Goal: Download file/media

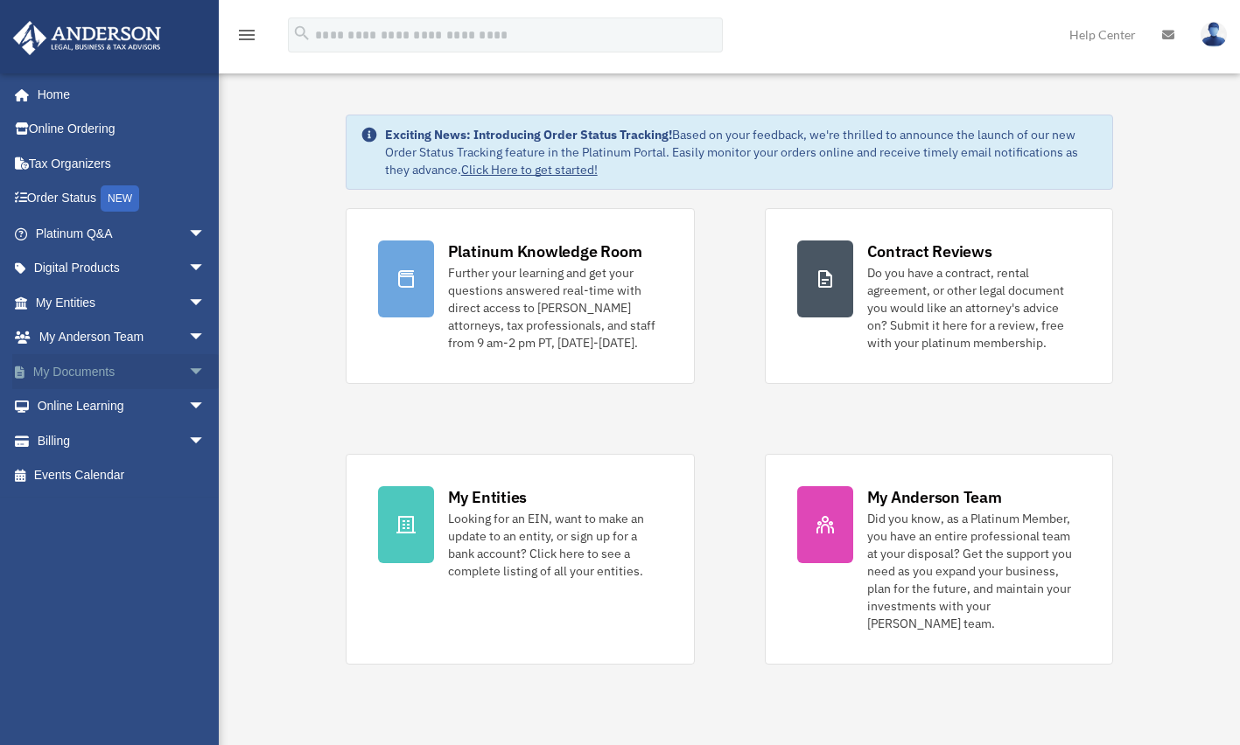
click at [100, 365] on link "My Documents arrow_drop_down" at bounding box center [122, 371] width 220 height 35
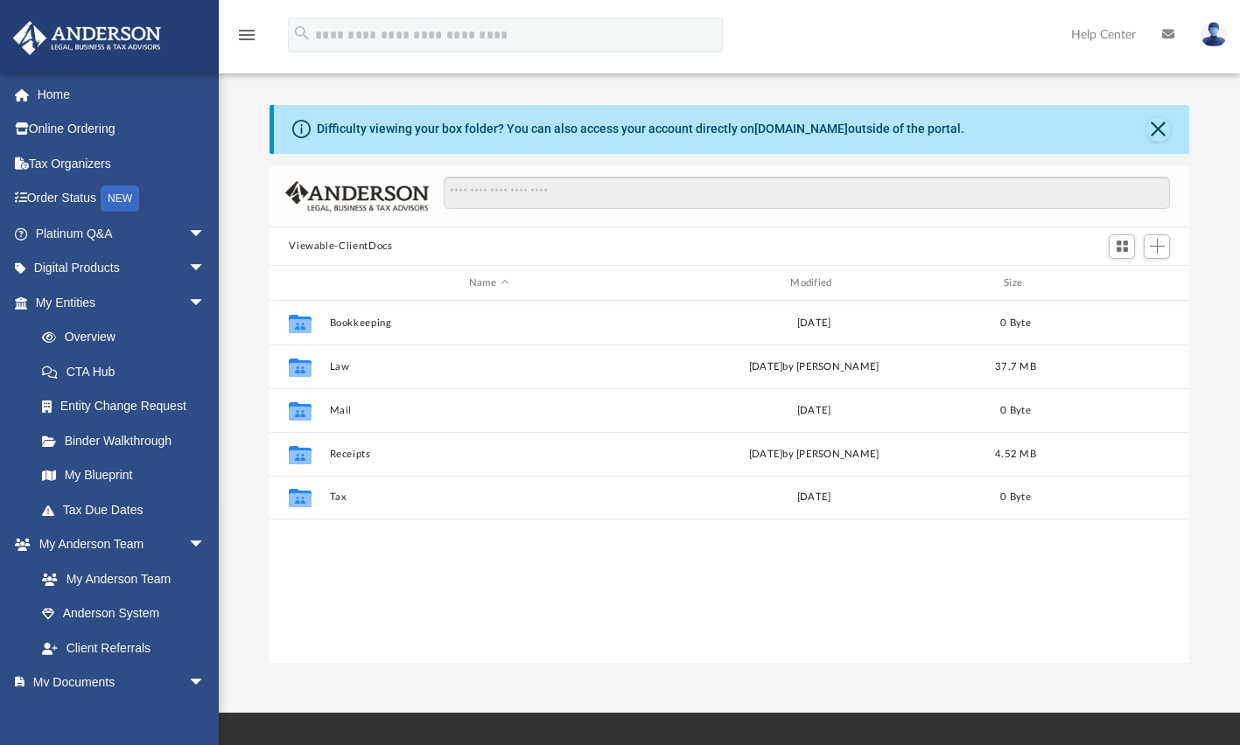
scroll to position [385, 906]
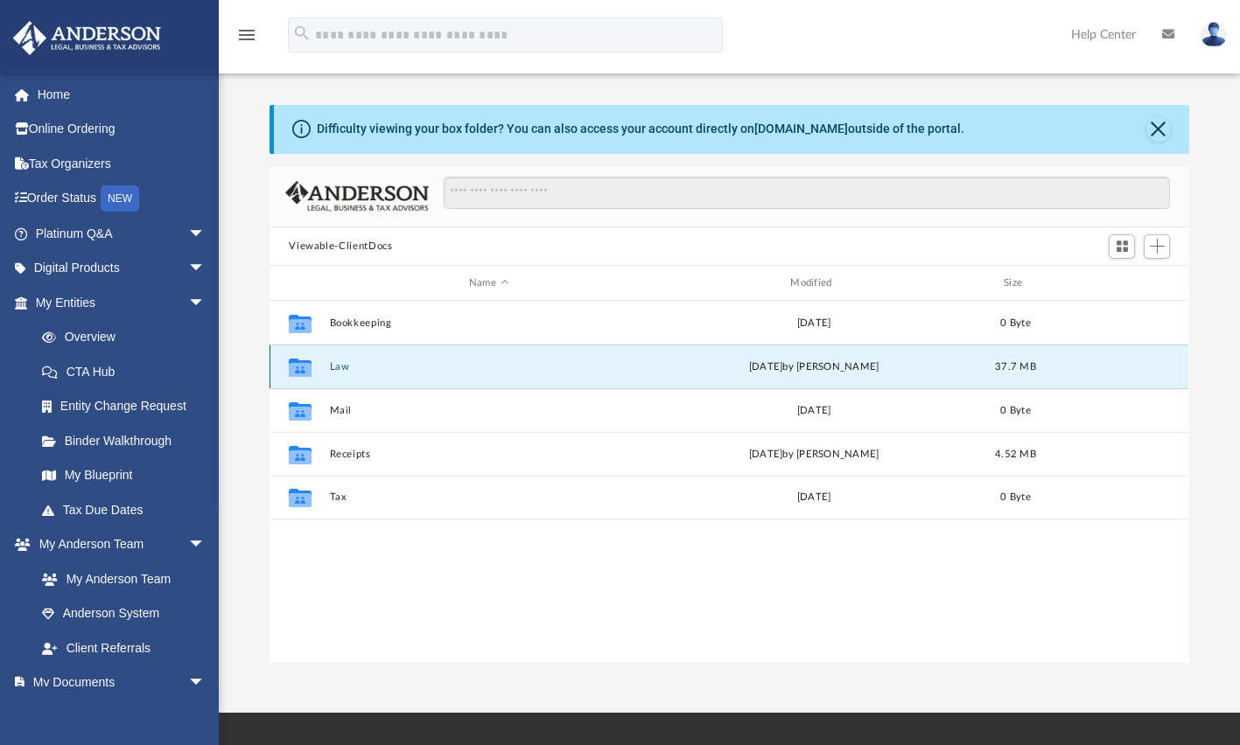
click at [400, 368] on button "Law" at bounding box center [489, 366] width 318 height 11
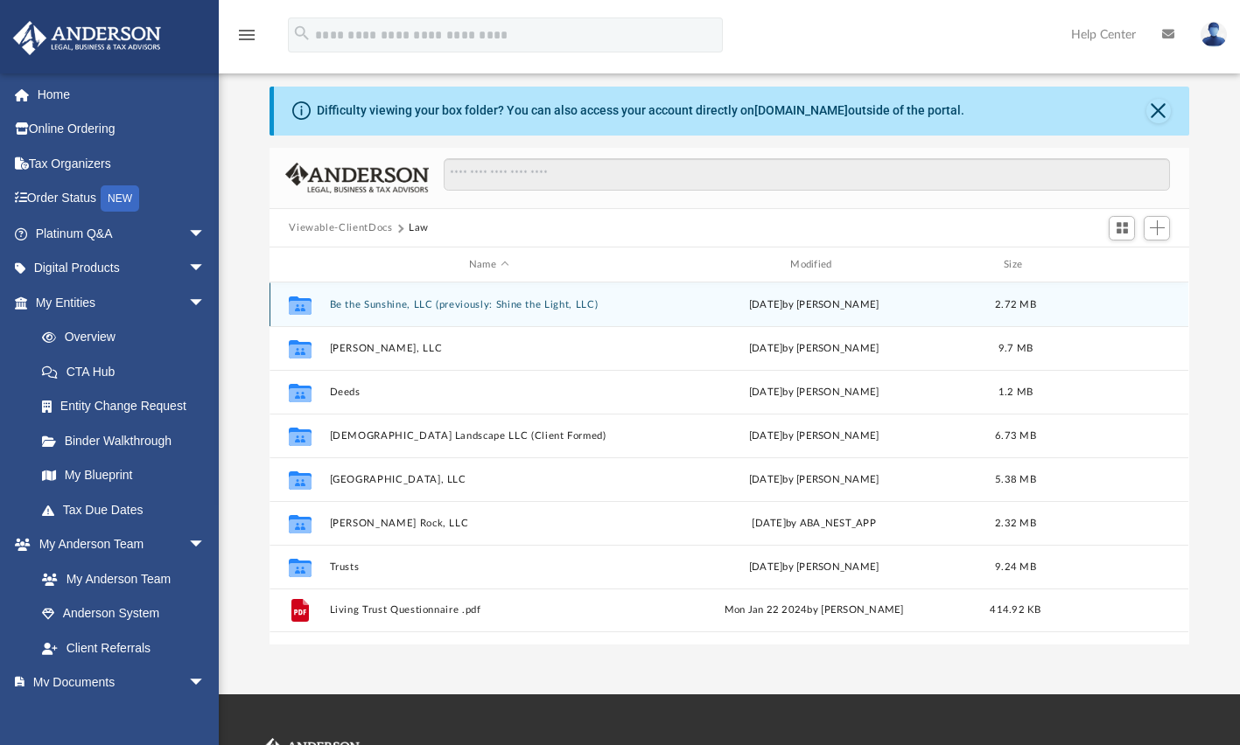
scroll to position [21, 0]
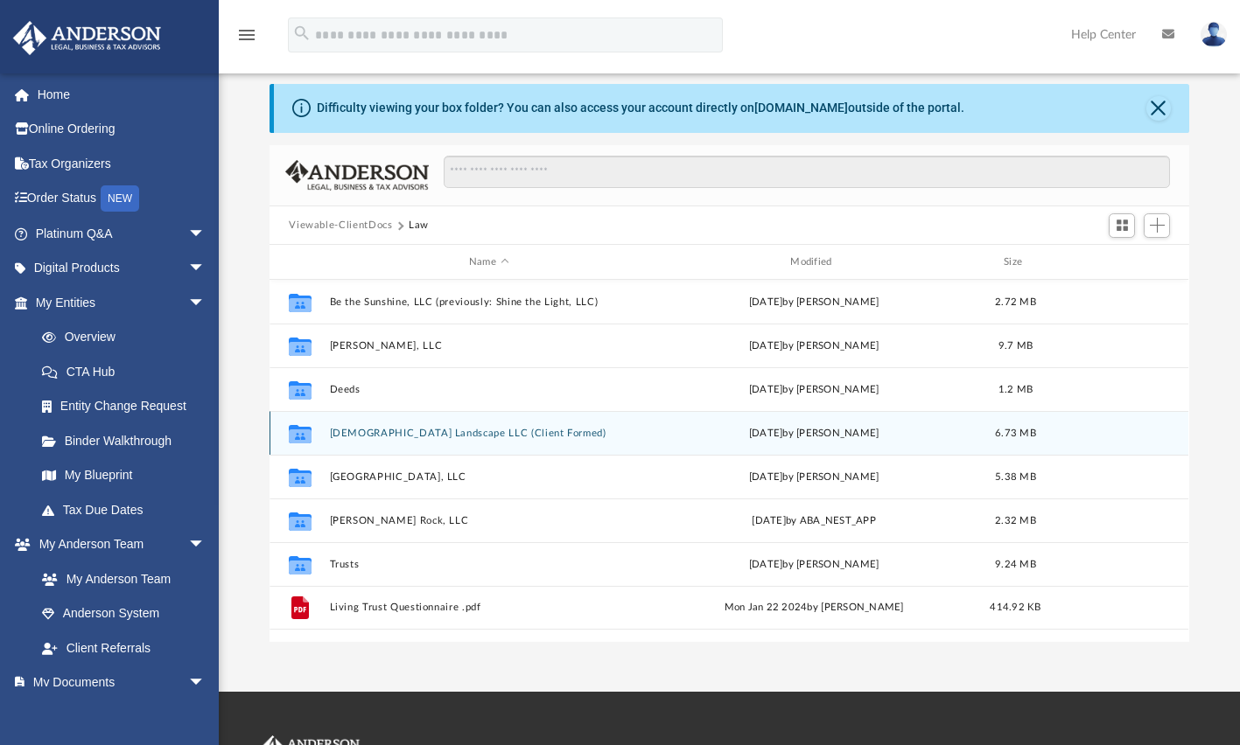
click at [1072, 436] on div "Collaborated Folder [DEMOGRAPHIC_DATA] Landscape LLC (Client Formed) [DATE] by …" at bounding box center [728, 433] width 919 height 44
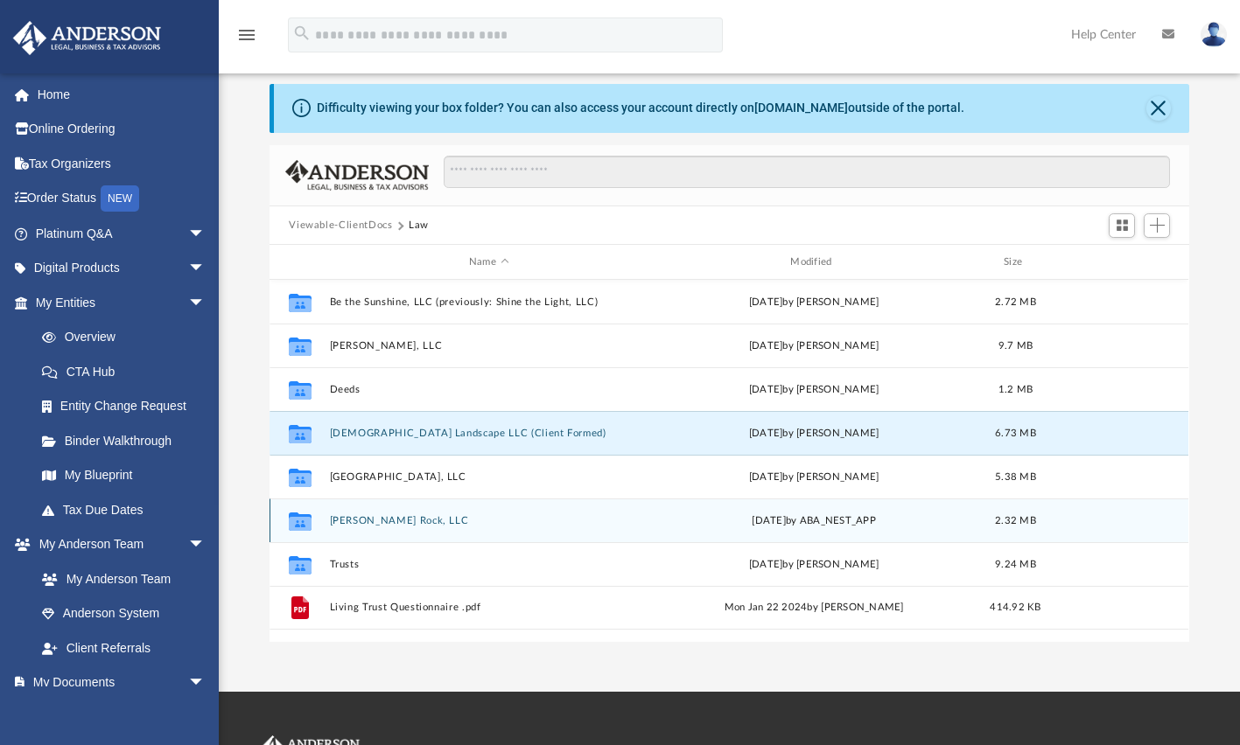
click at [639, 517] on button "[PERSON_NAME] Rock, LLC" at bounding box center [489, 520] width 318 height 11
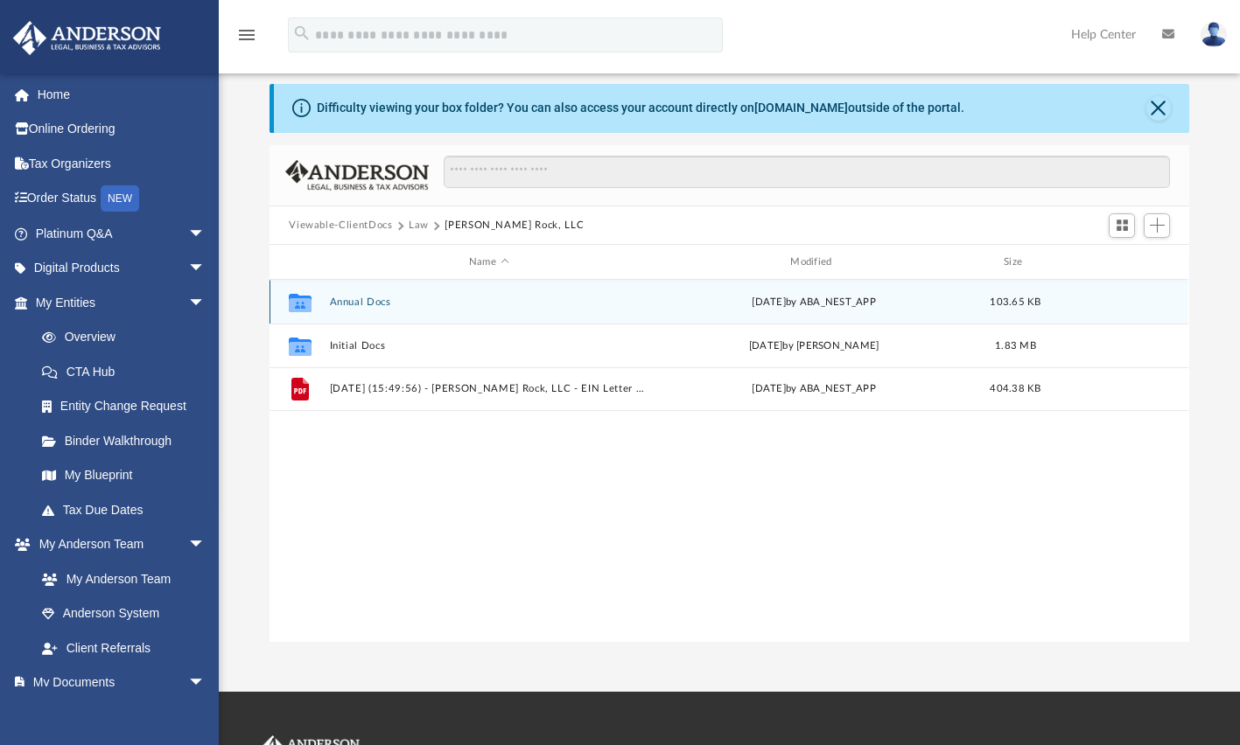
click at [595, 311] on div "Collaborated Folder Annual Docs [DATE] by ABA_NEST_APP 103.65 KB" at bounding box center [728, 302] width 919 height 44
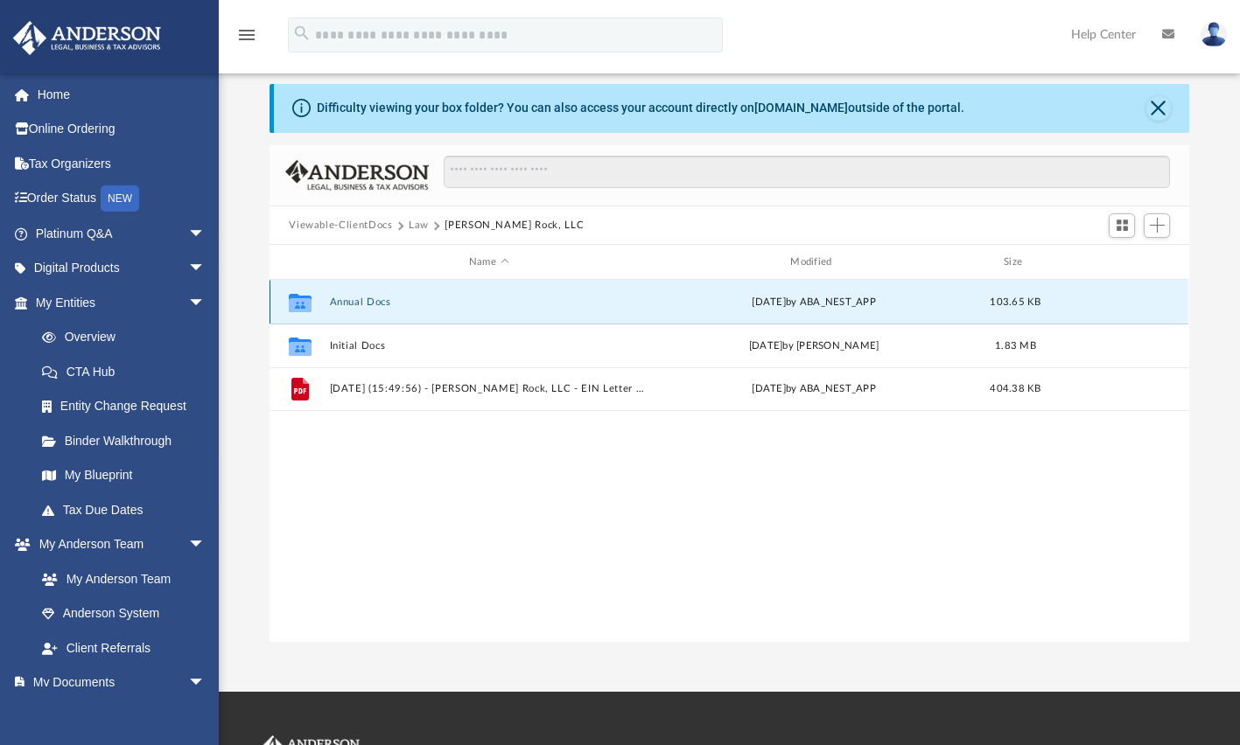
click at [359, 303] on button "Annual Docs" at bounding box center [489, 302] width 318 height 11
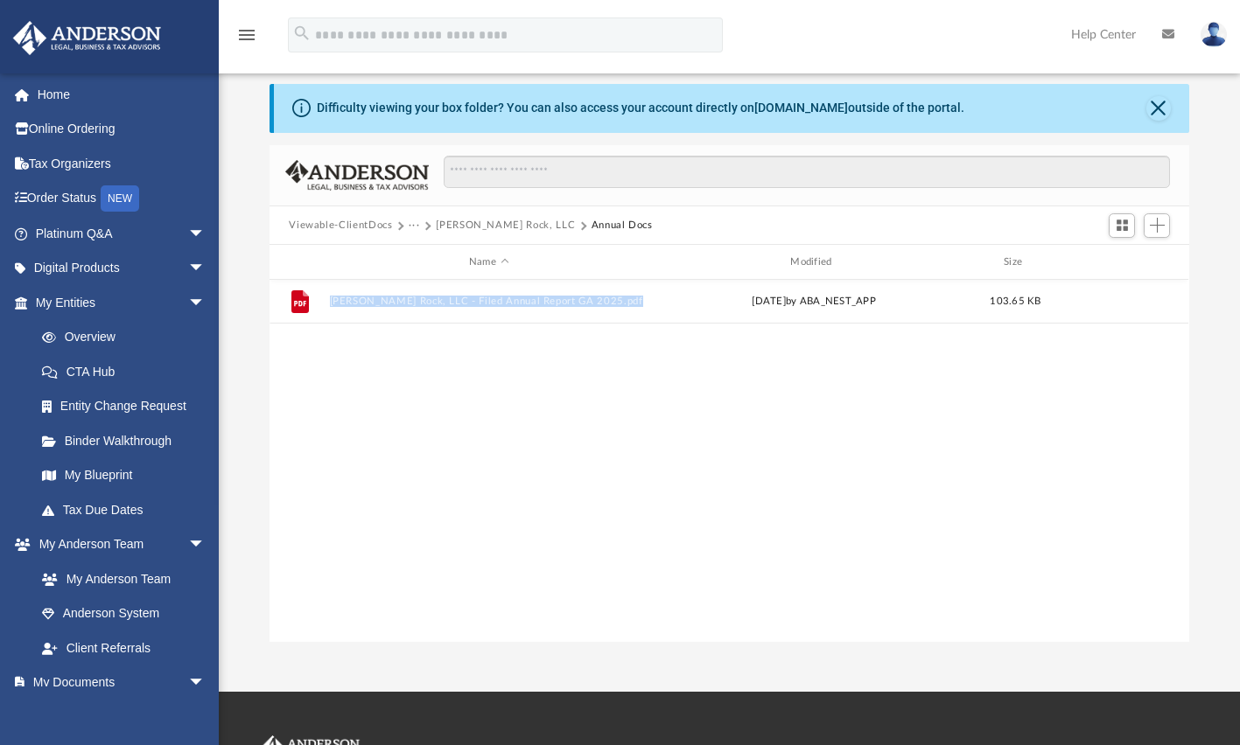
click at [455, 223] on button "[PERSON_NAME] Rock, LLC" at bounding box center [505, 226] width 139 height 16
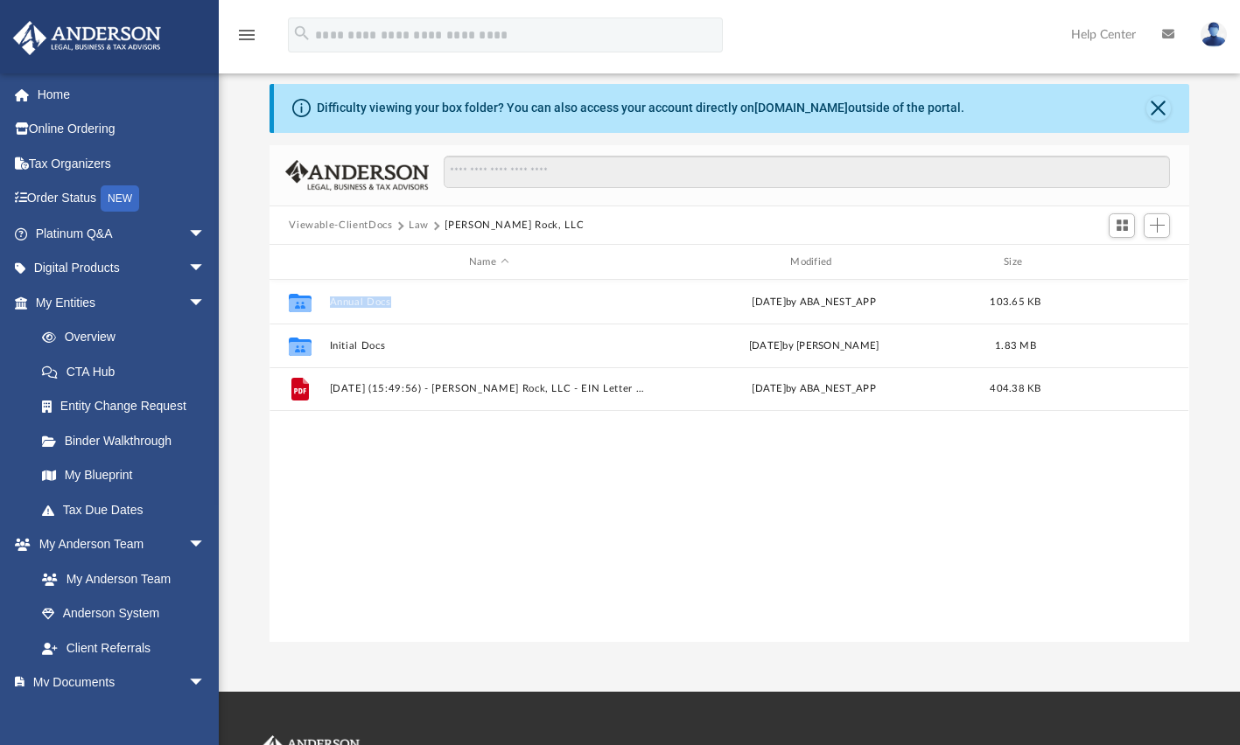
click at [416, 225] on button "Law" at bounding box center [419, 226] width 20 height 16
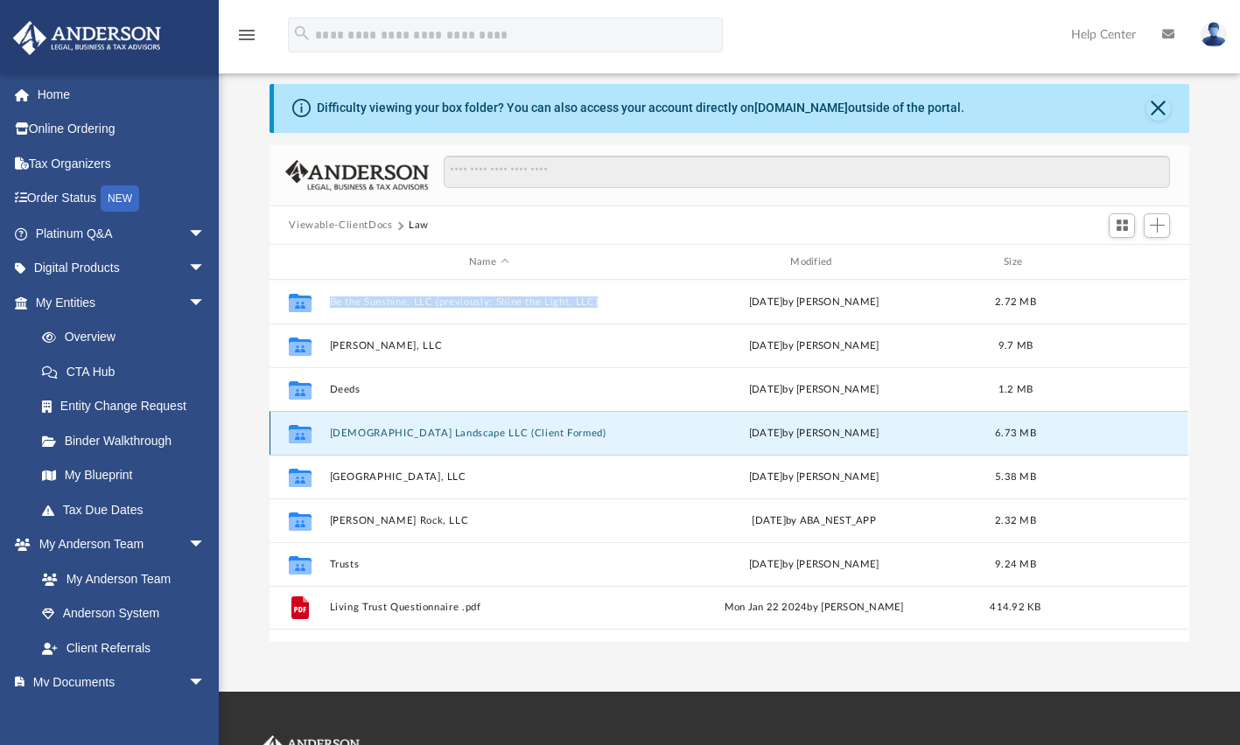
click at [584, 433] on button "[DEMOGRAPHIC_DATA] Landscape LLC (Client Formed)" at bounding box center [489, 433] width 318 height 11
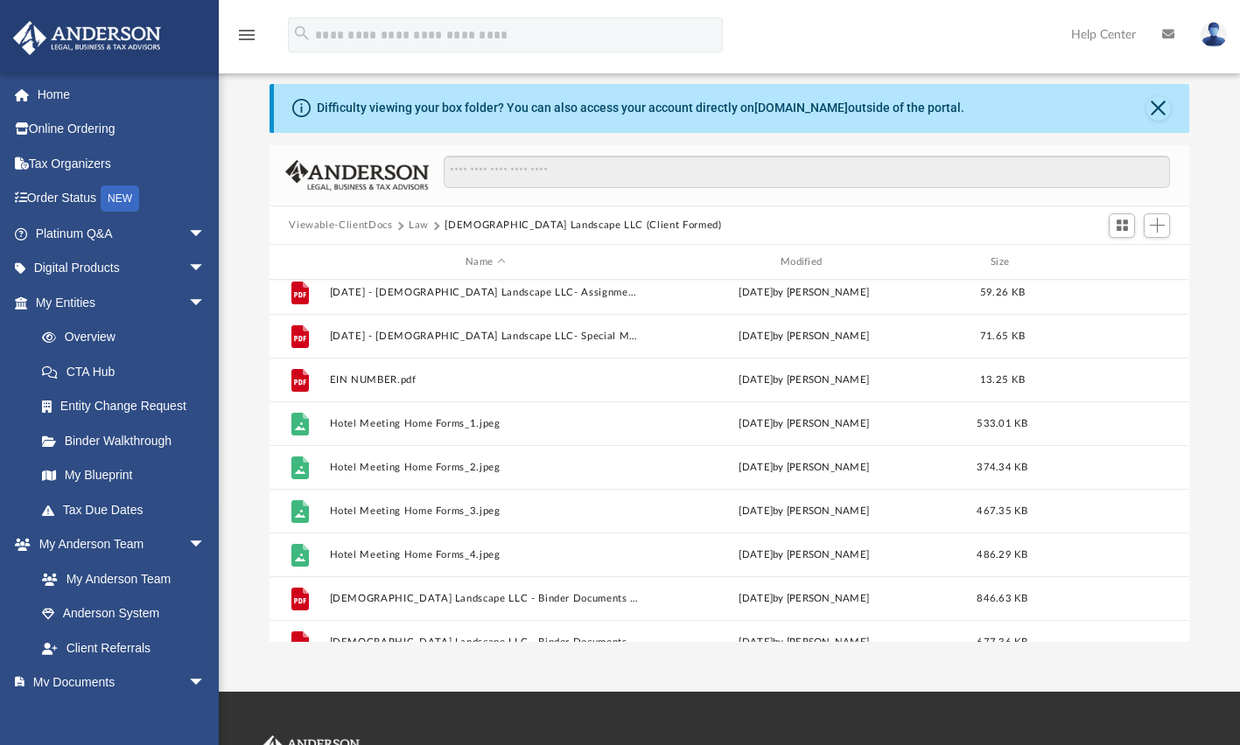
scroll to position [395, 0]
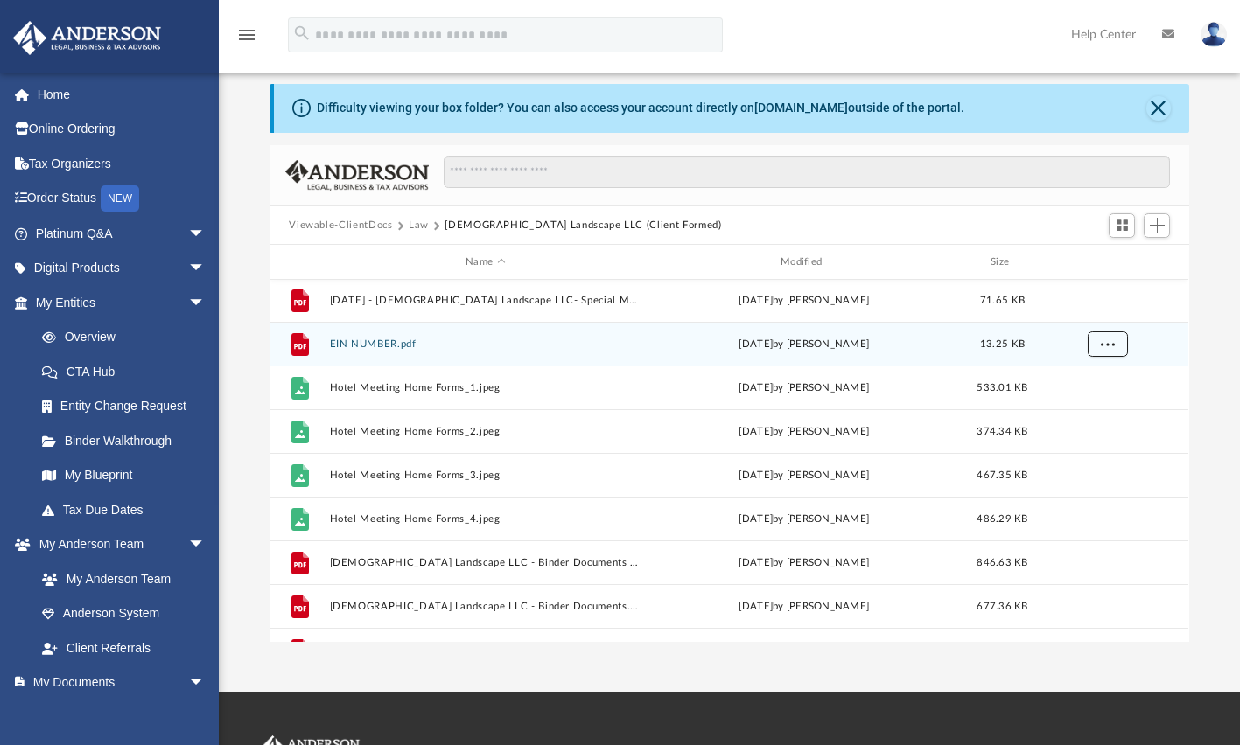
click at [1105, 345] on span "More options" at bounding box center [1107, 344] width 14 height 10
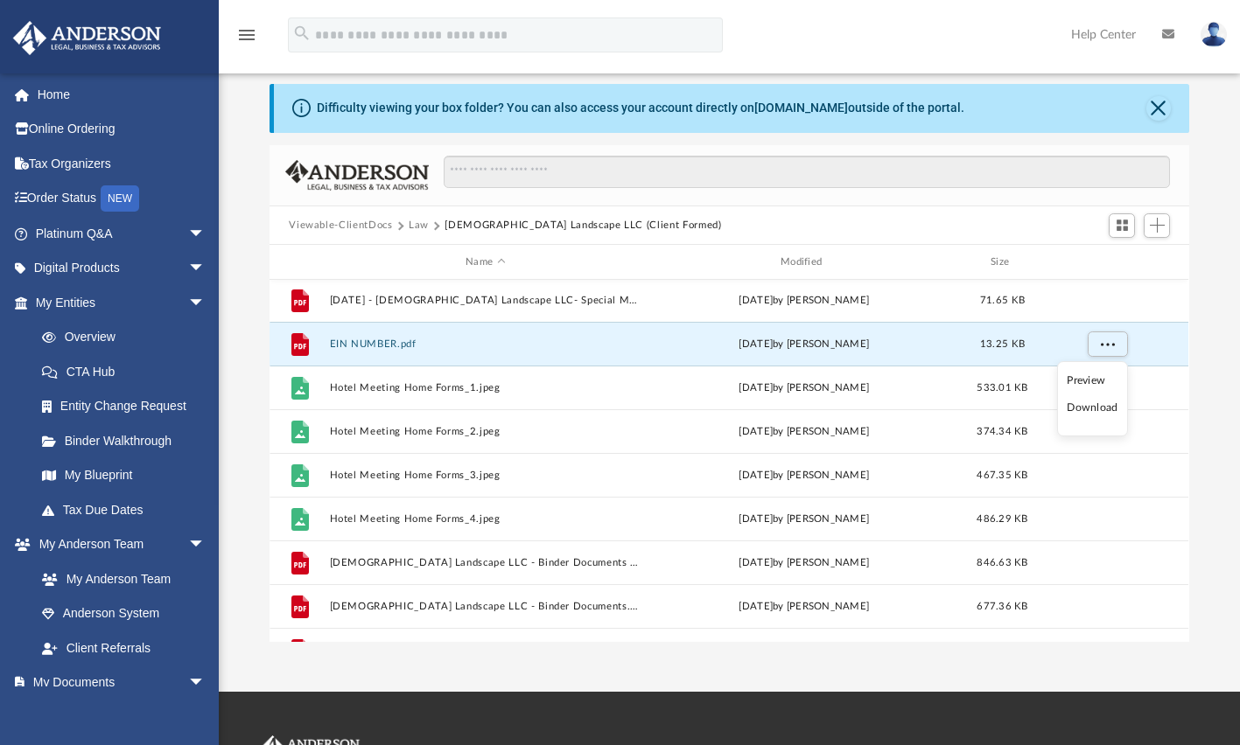
click at [1095, 411] on li "Download" at bounding box center [1091, 408] width 51 height 18
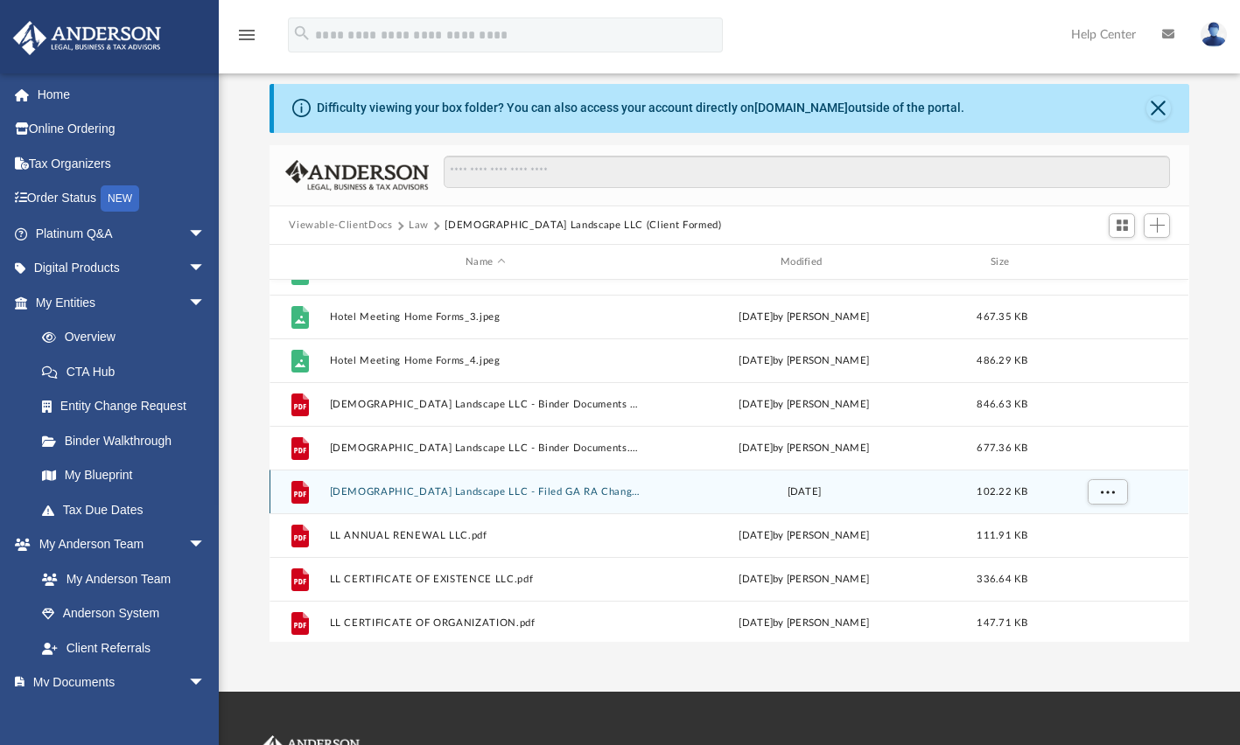
scroll to position [526, 0]
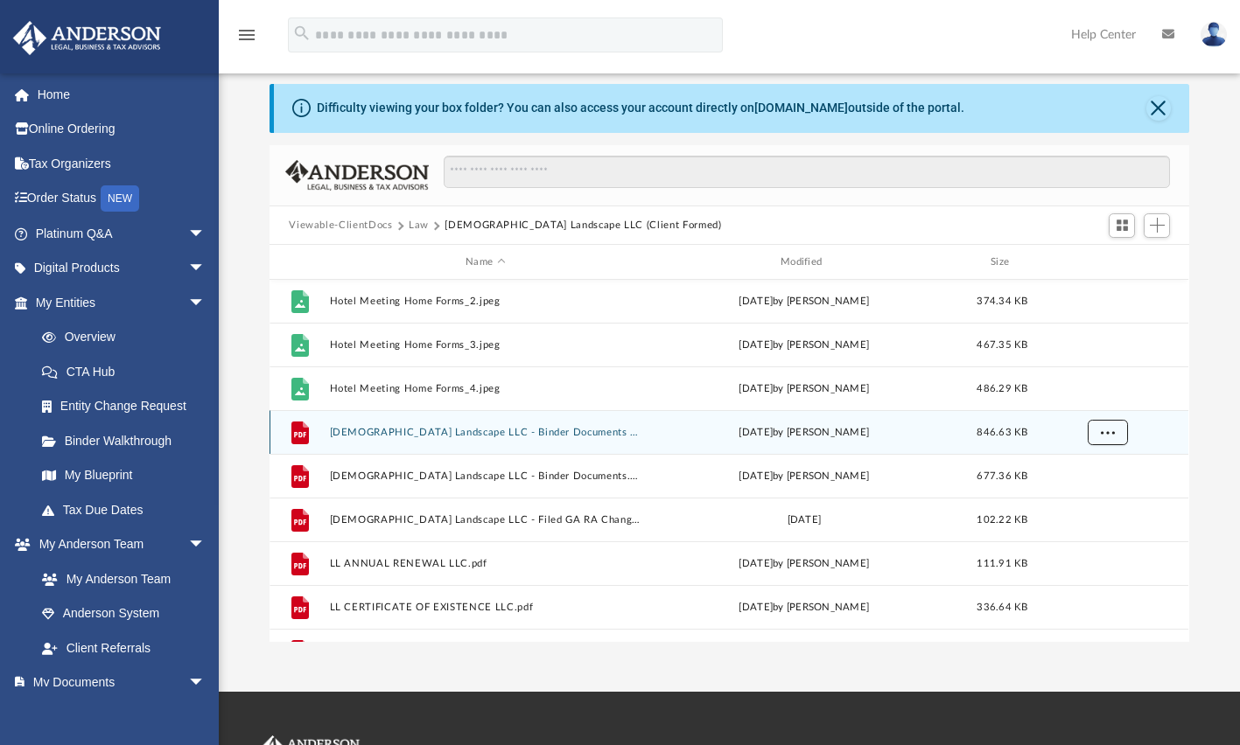
click at [1109, 430] on span "More options" at bounding box center [1107, 433] width 14 height 10
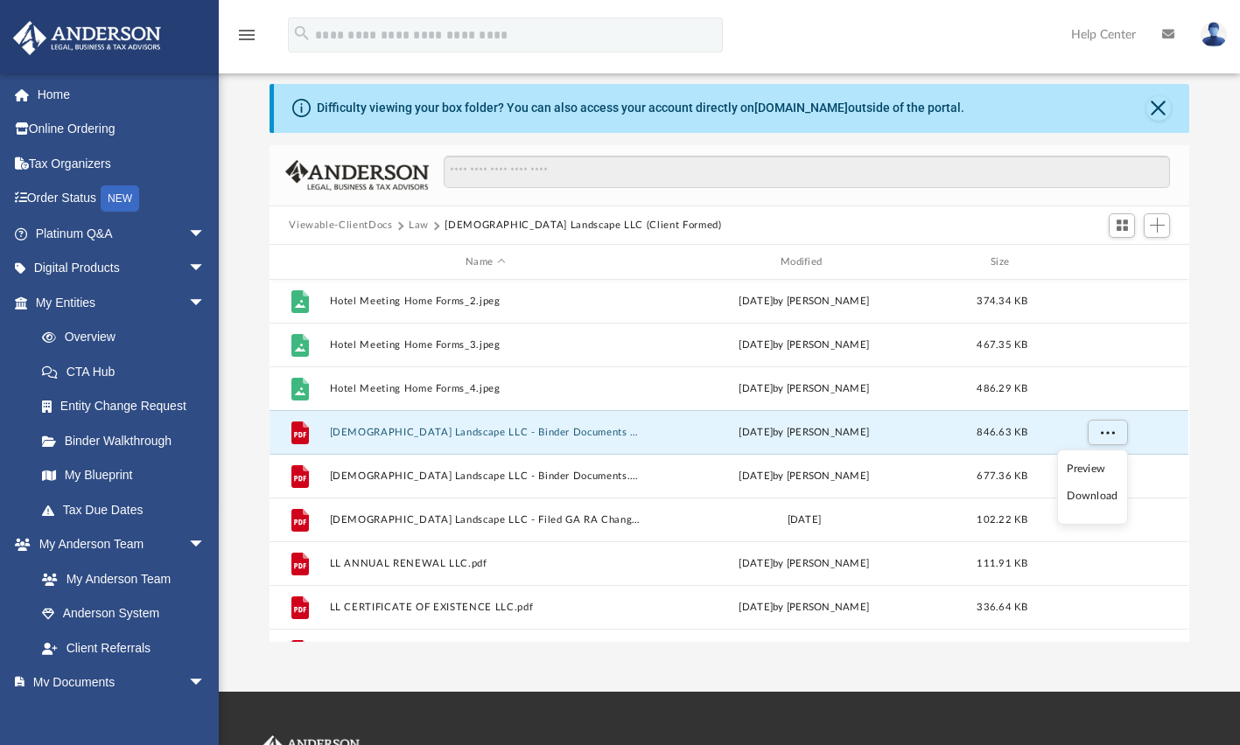
click at [1105, 498] on li "Download" at bounding box center [1091, 496] width 51 height 18
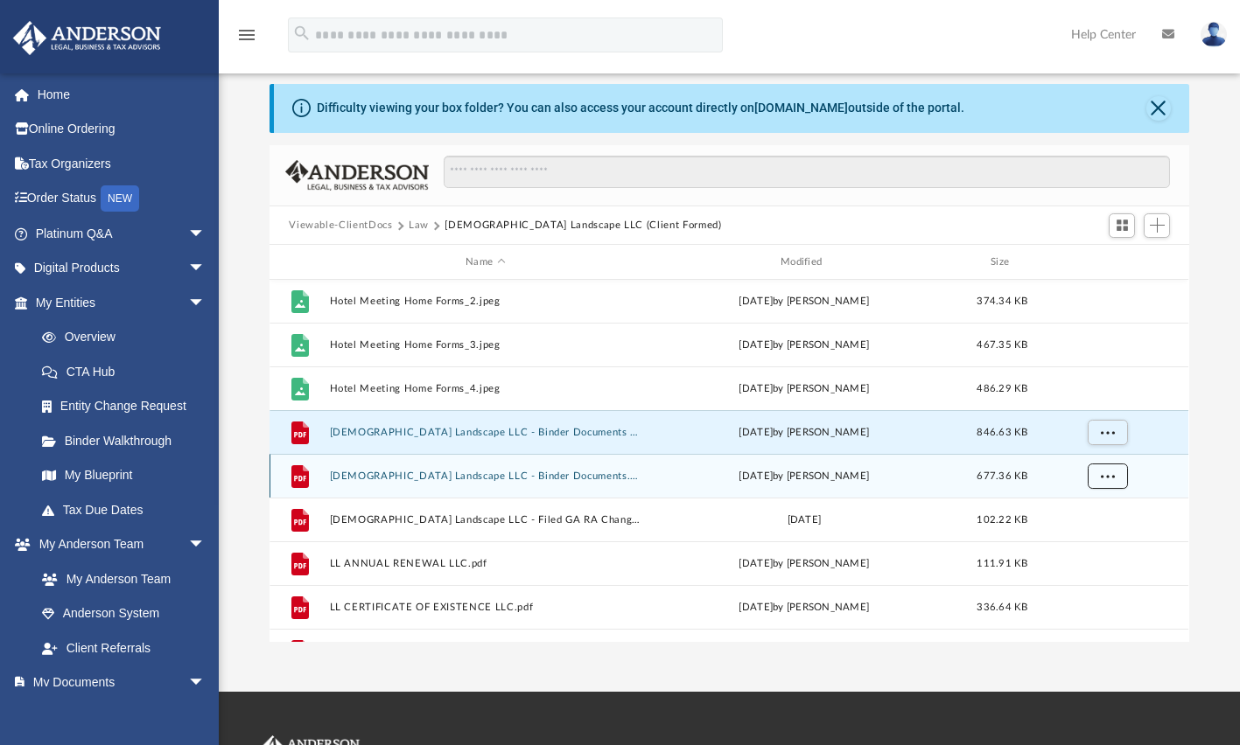
click at [1104, 477] on span "More options" at bounding box center [1107, 477] width 14 height 10
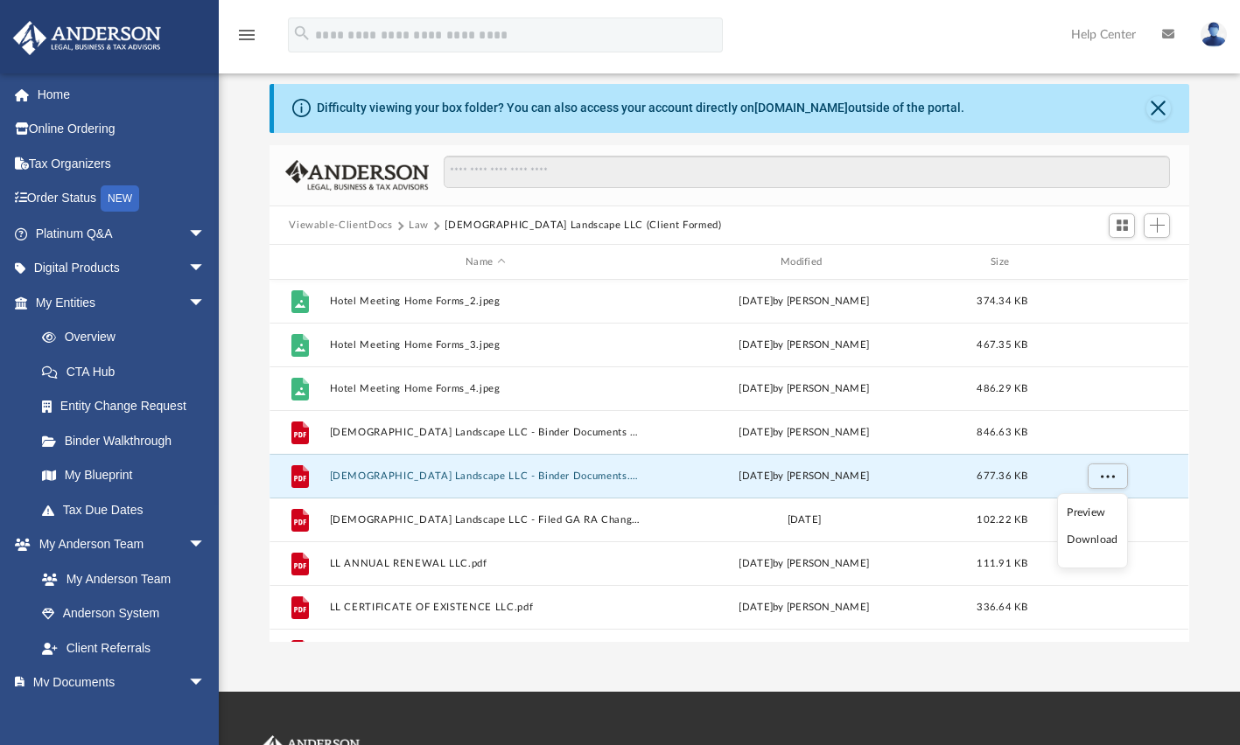
click at [1099, 542] on li "Download" at bounding box center [1091, 540] width 51 height 18
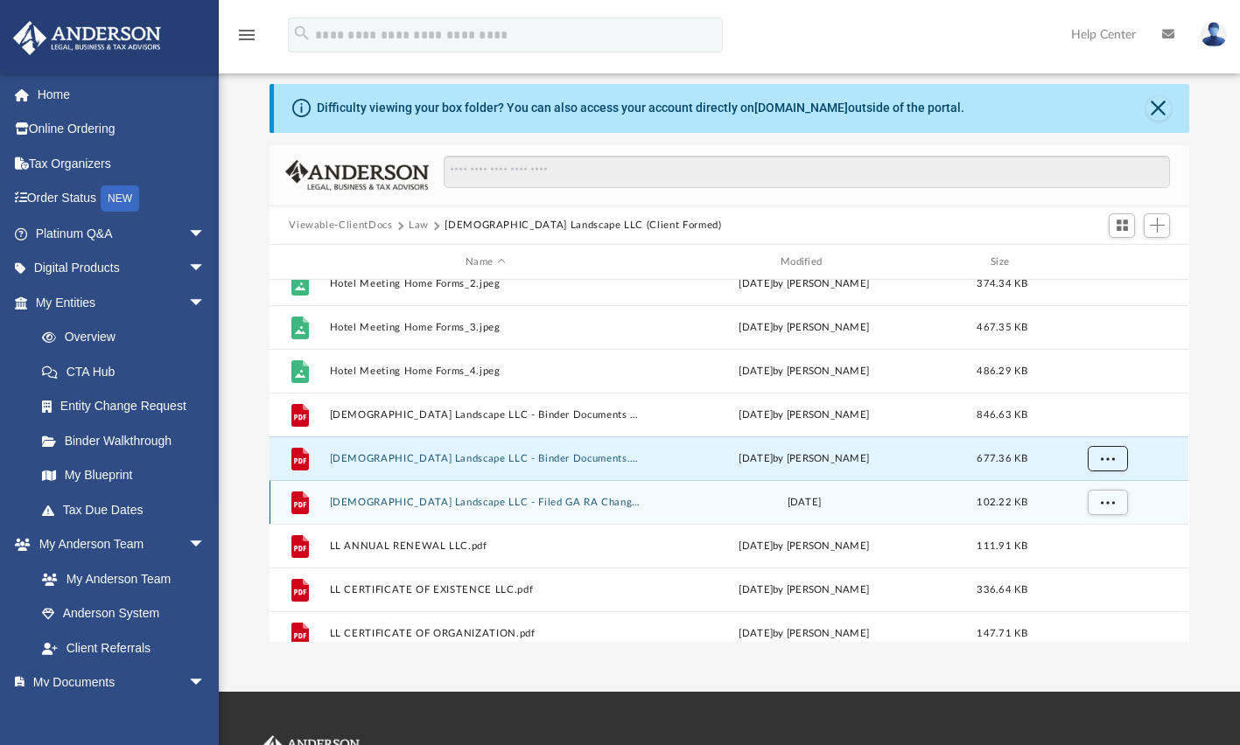
scroll to position [547, 0]
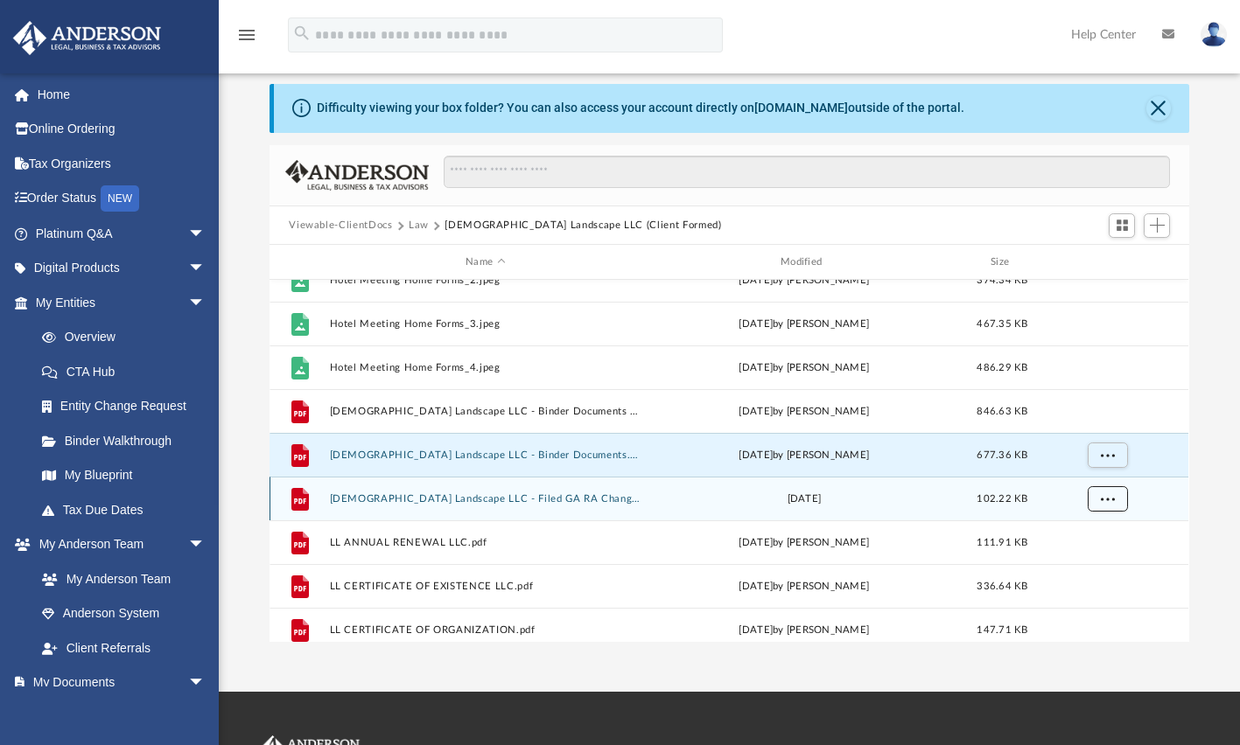
click at [1104, 500] on span "More options" at bounding box center [1107, 499] width 14 height 10
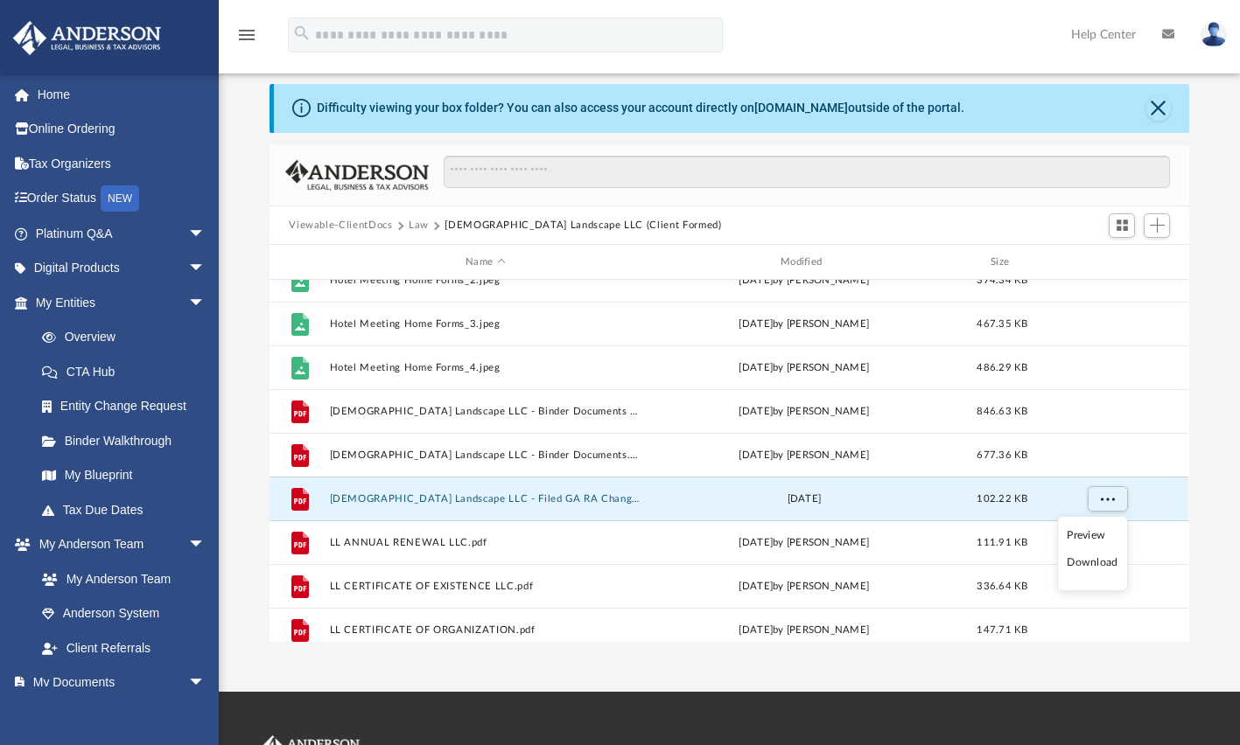
click at [1085, 567] on li "Download" at bounding box center [1091, 563] width 51 height 18
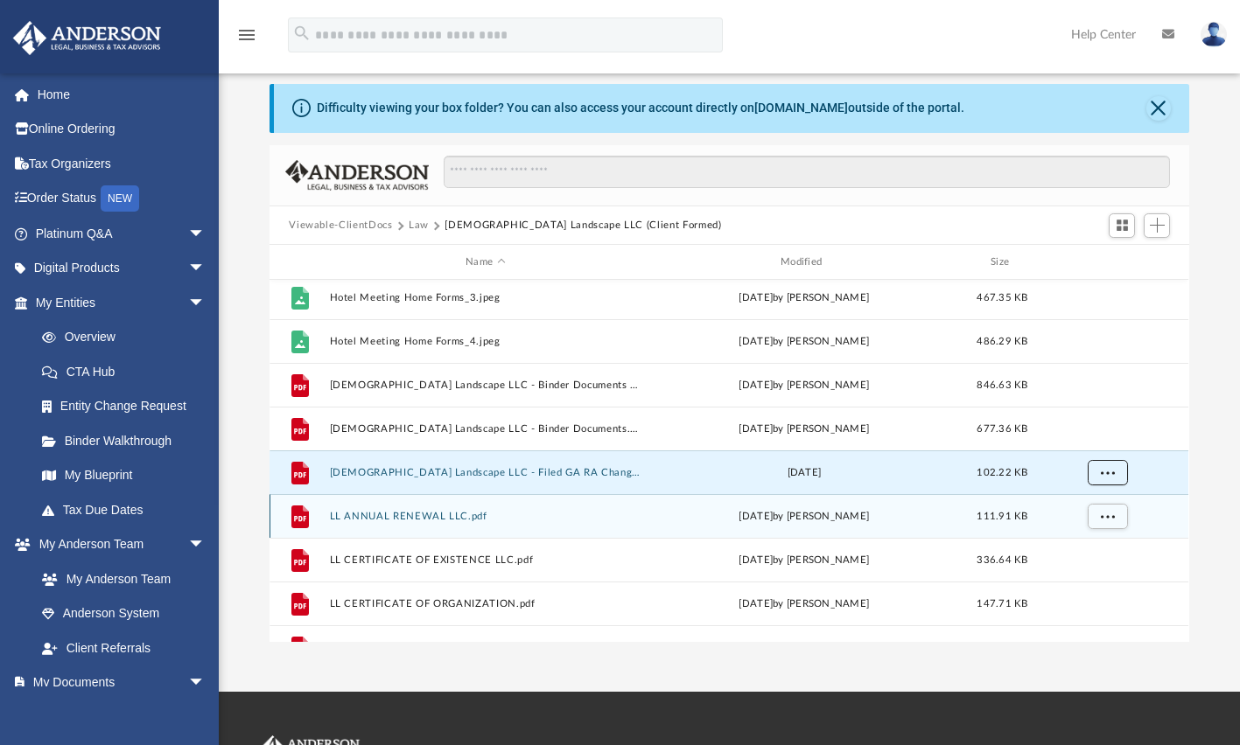
scroll to position [626, 0]
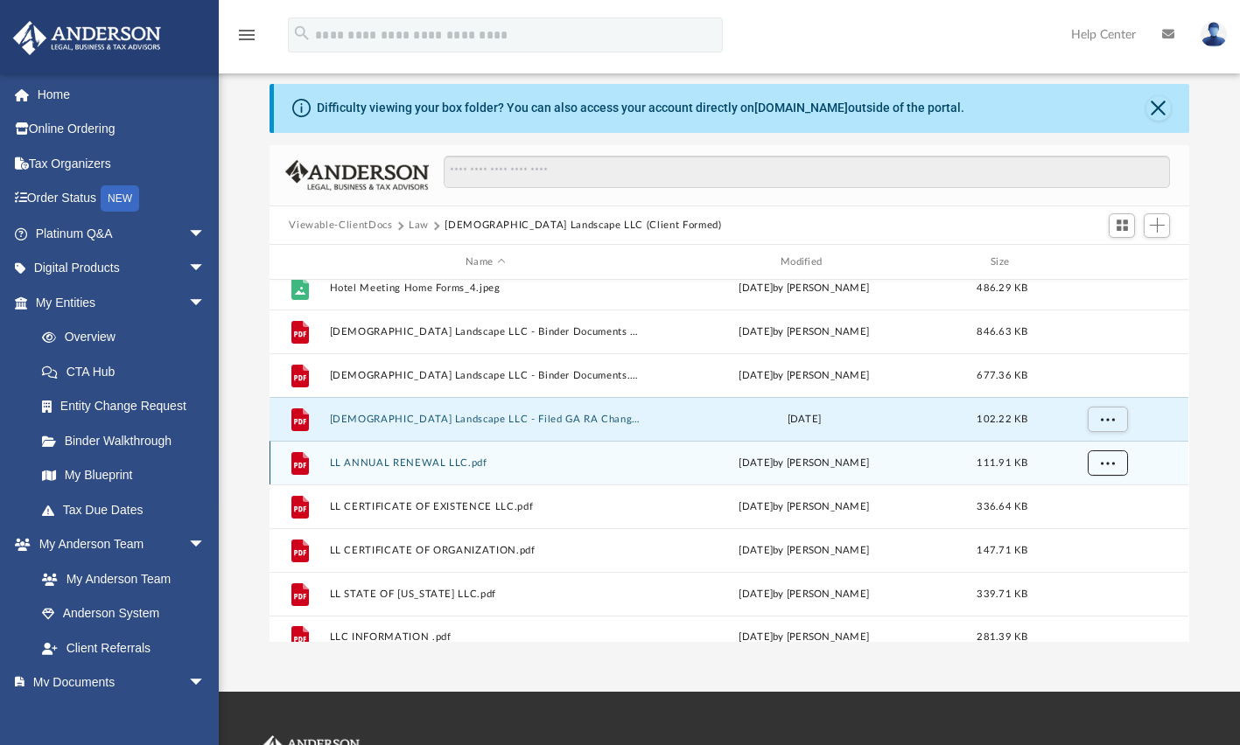
click at [1101, 466] on span "More options" at bounding box center [1107, 463] width 14 height 10
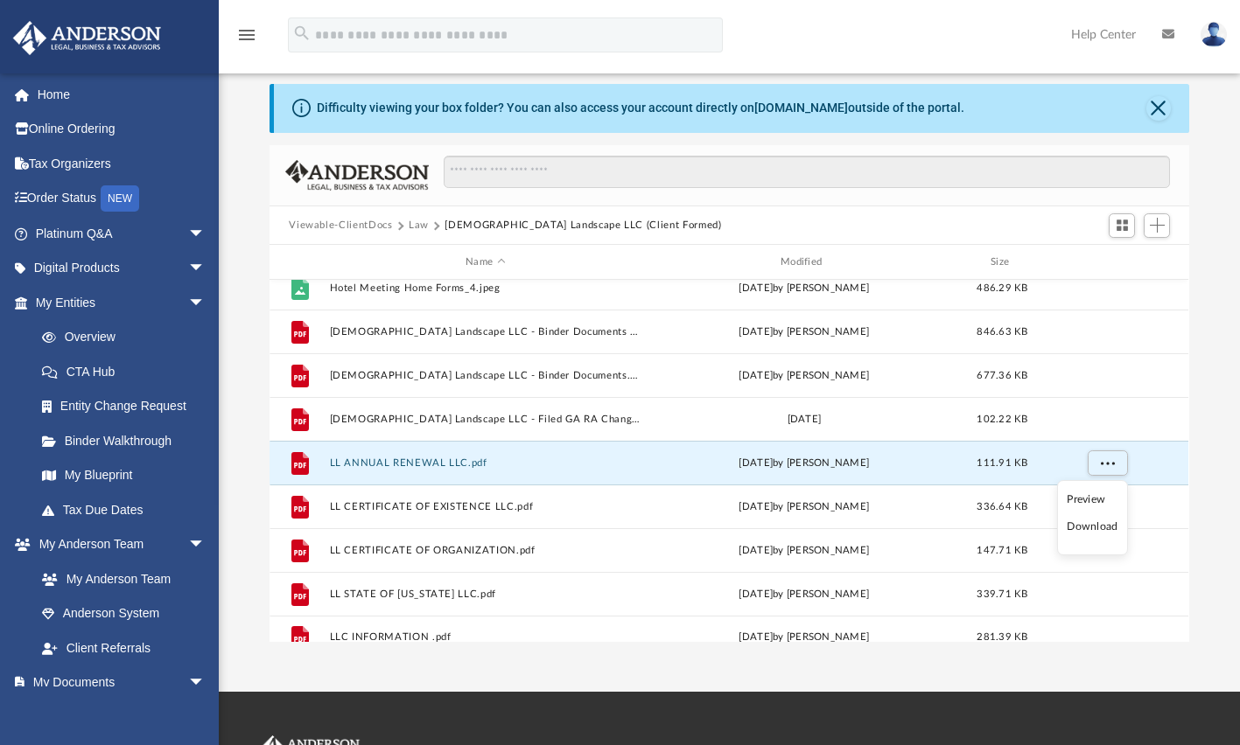
click at [1090, 530] on li "Download" at bounding box center [1091, 527] width 51 height 18
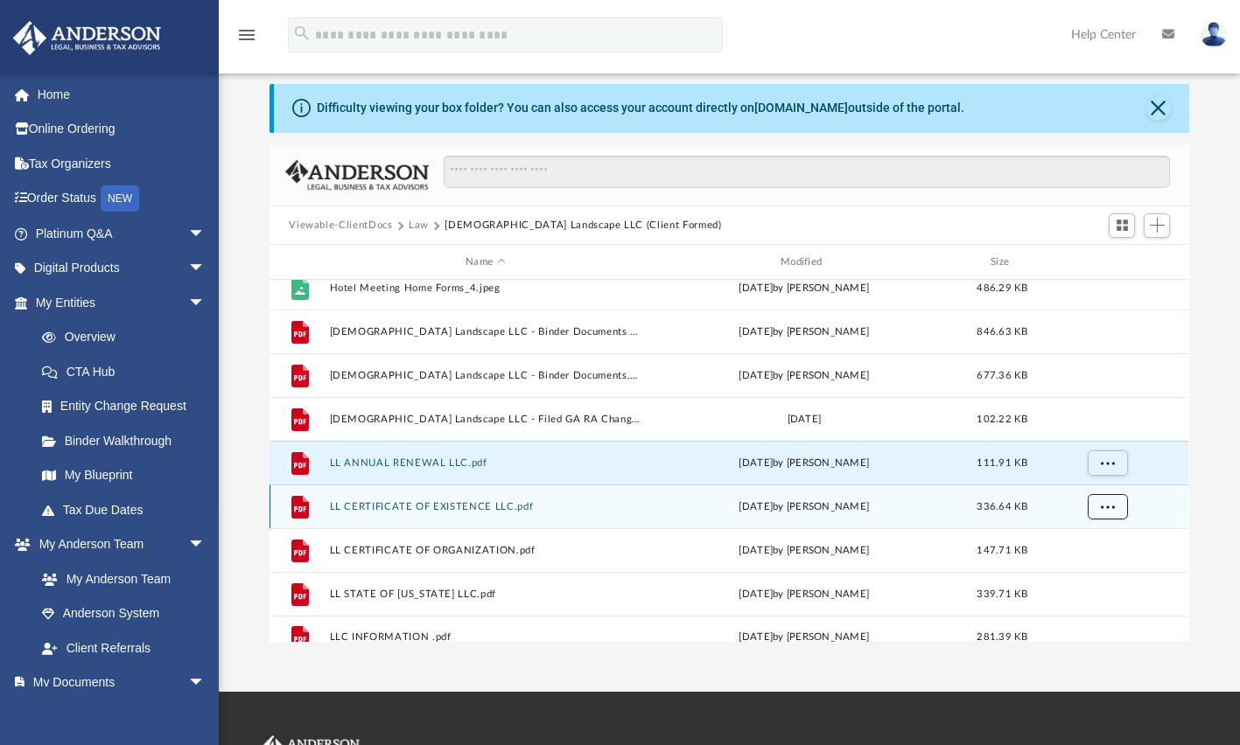
click at [1100, 514] on button "More options" at bounding box center [1107, 507] width 40 height 26
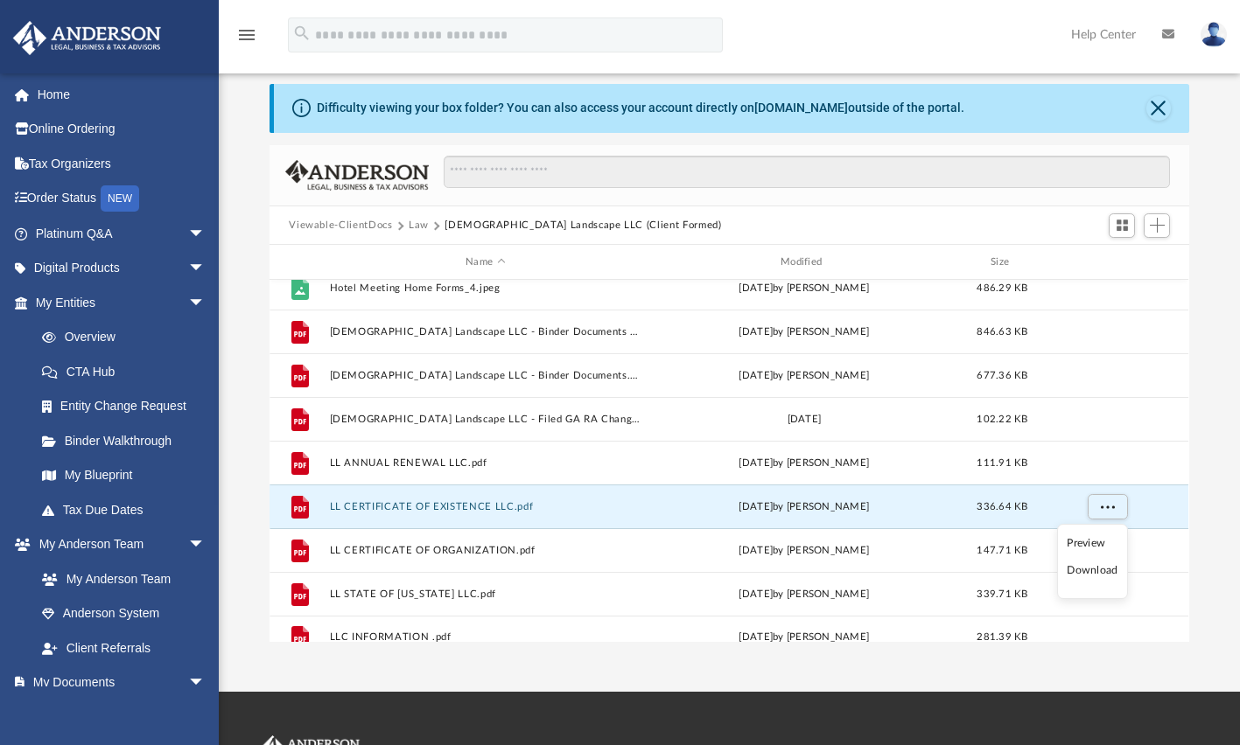
click at [1093, 569] on li "Download" at bounding box center [1091, 571] width 51 height 18
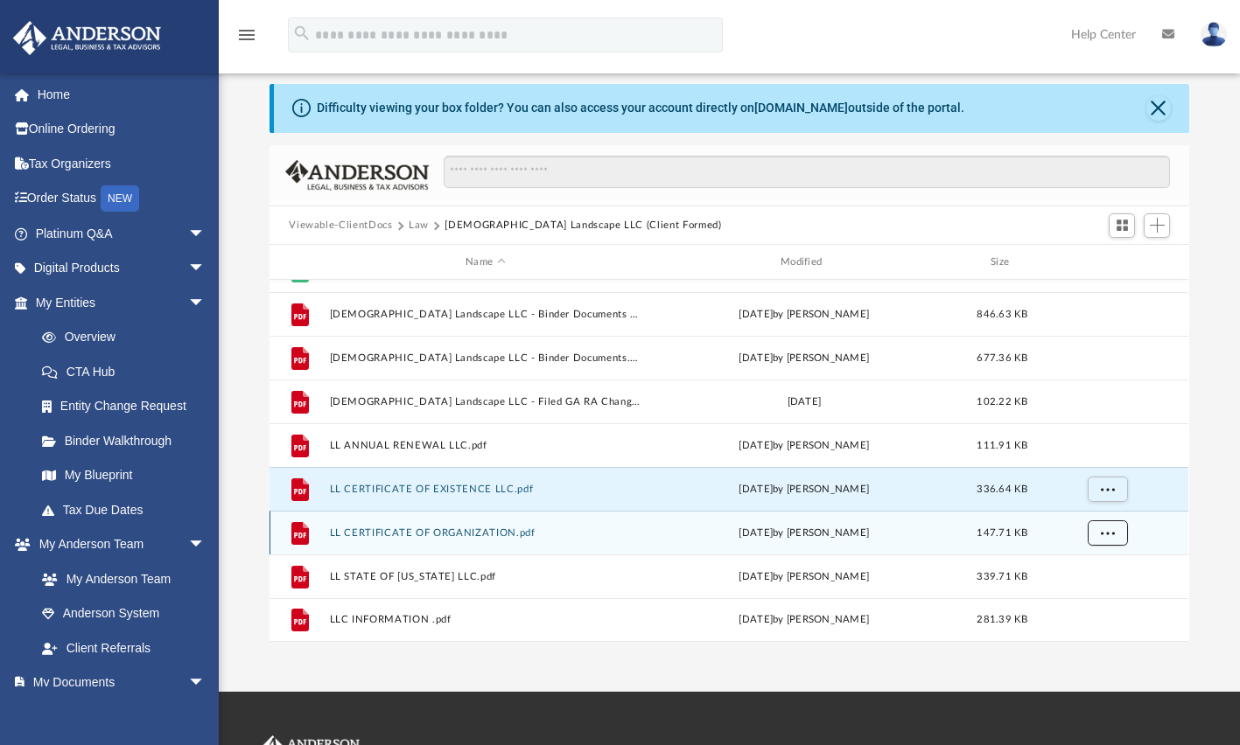
click at [1111, 531] on span "More options" at bounding box center [1107, 533] width 14 height 10
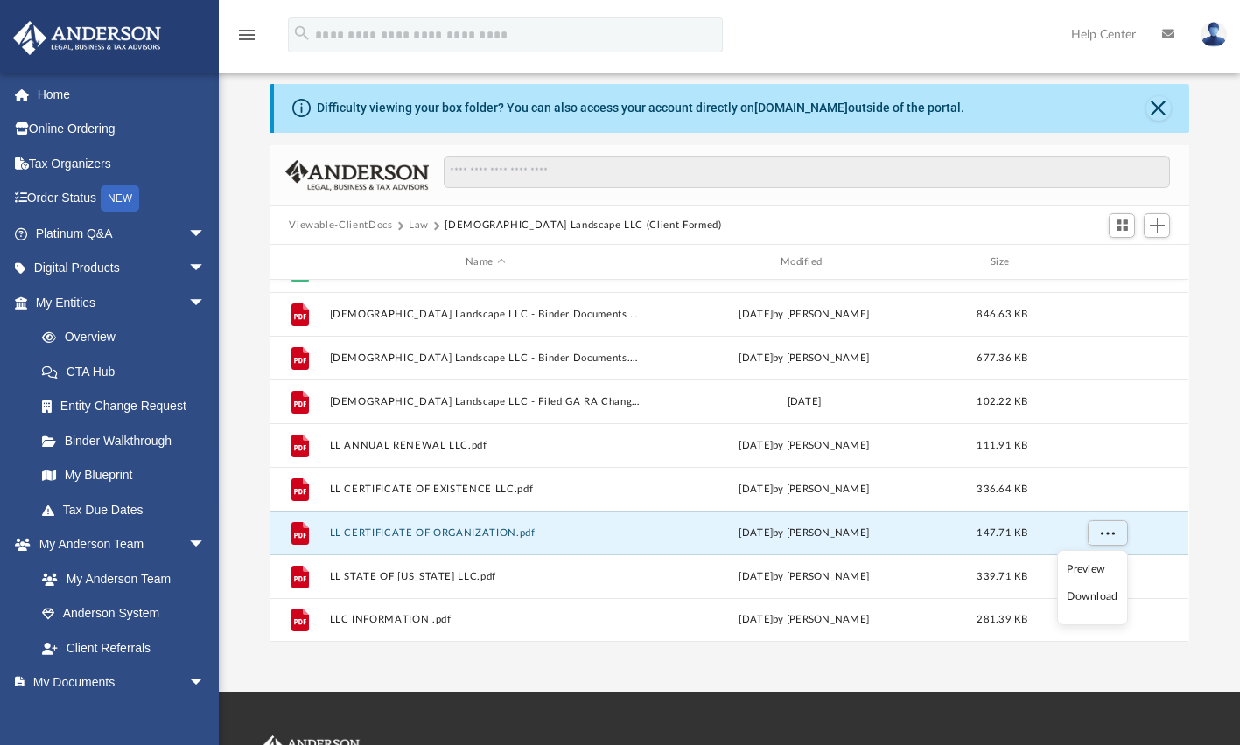
click at [1102, 595] on li "Download" at bounding box center [1091, 597] width 51 height 18
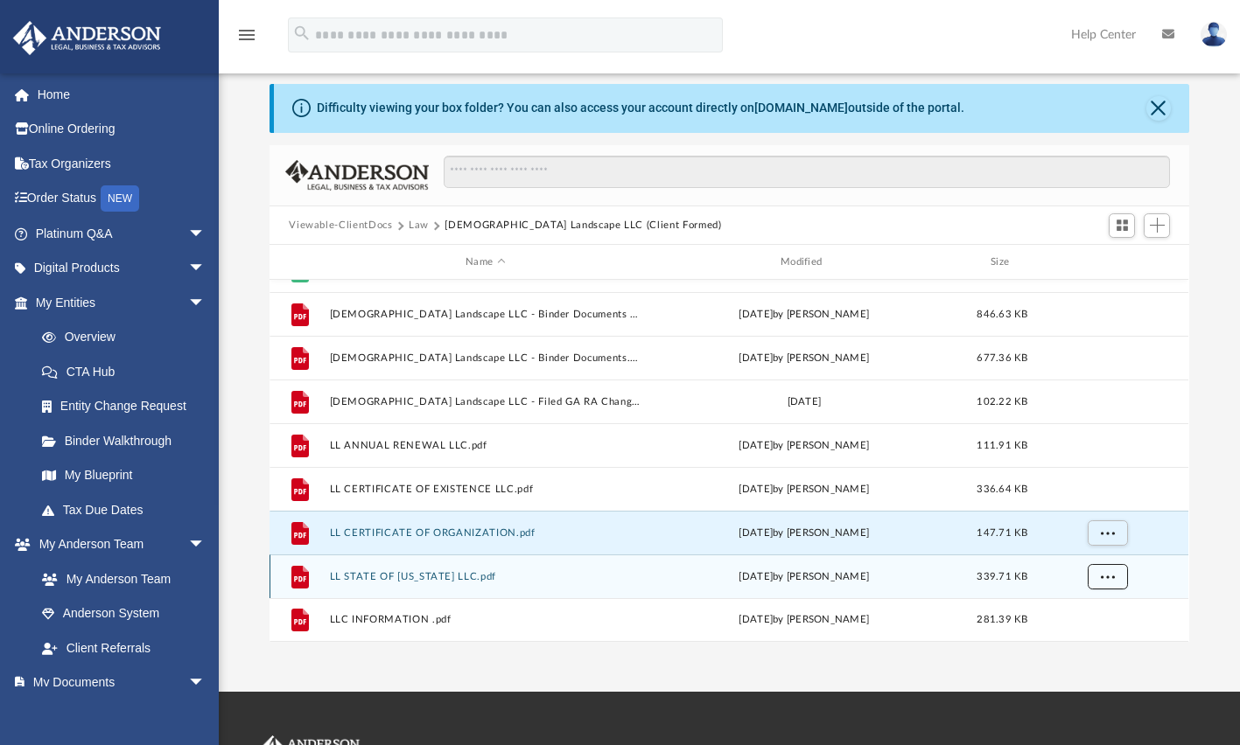
click at [1117, 578] on button "More options" at bounding box center [1107, 577] width 40 height 26
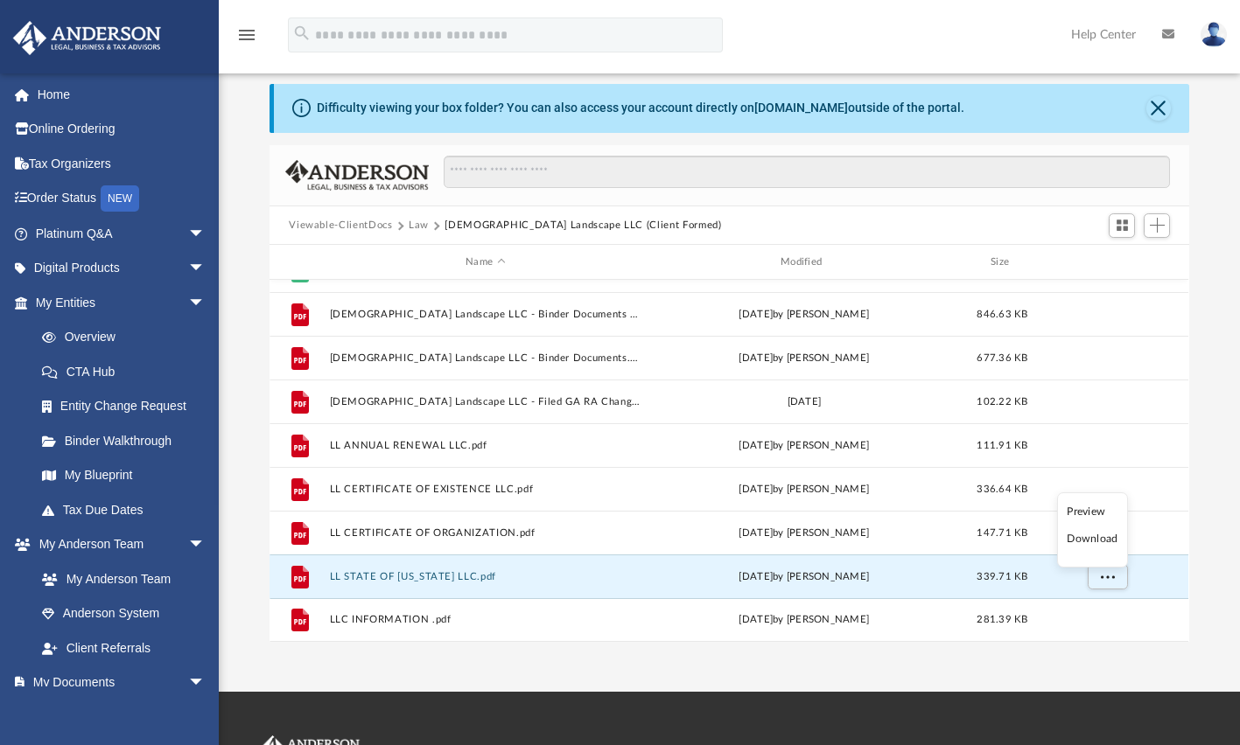
click at [1100, 542] on li "Download" at bounding box center [1091, 539] width 51 height 18
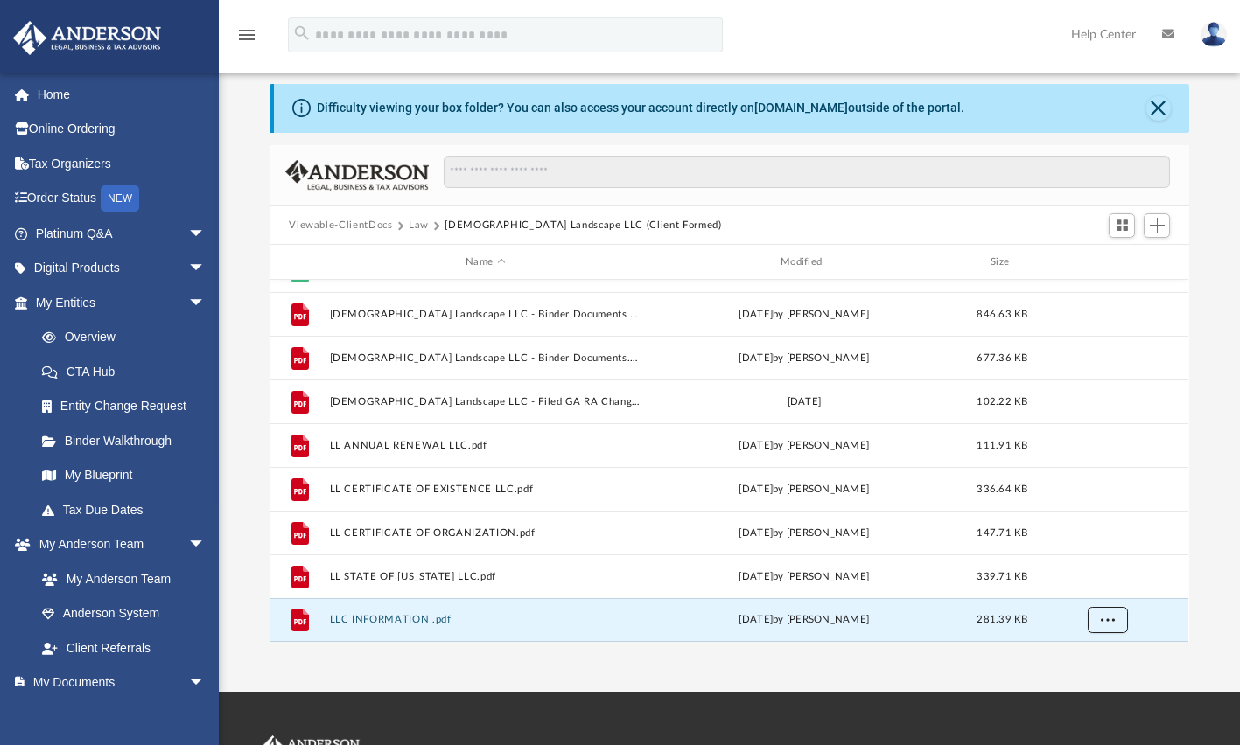
click at [1107, 625] on button "More options" at bounding box center [1107, 620] width 40 height 26
click at [1086, 585] on li "Download" at bounding box center [1091, 582] width 51 height 18
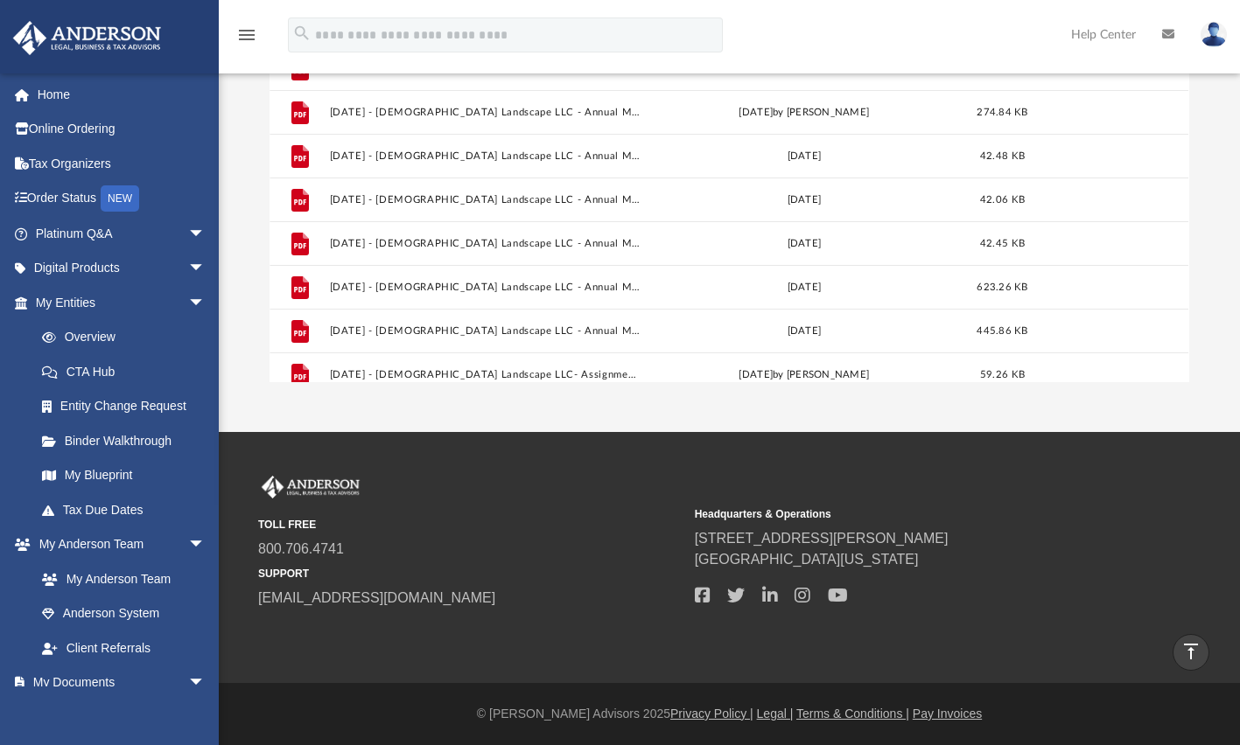
scroll to position [0, 0]
